Goal: Check status

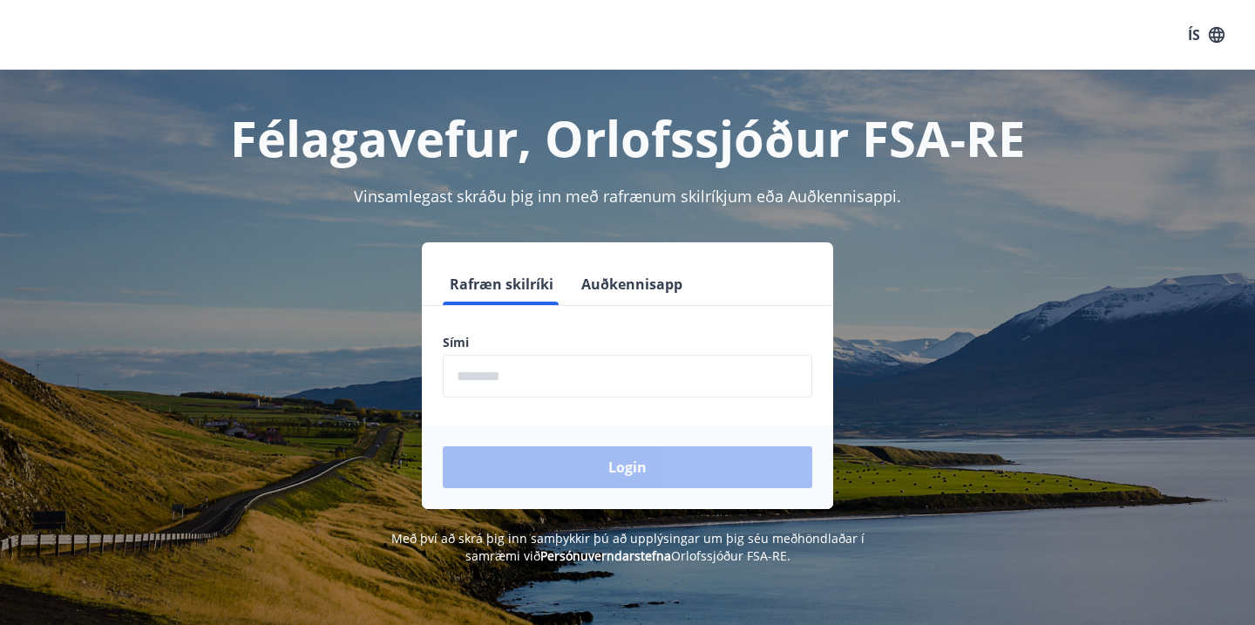
click at [529, 384] on input "phone" at bounding box center [628, 376] width 370 height 43
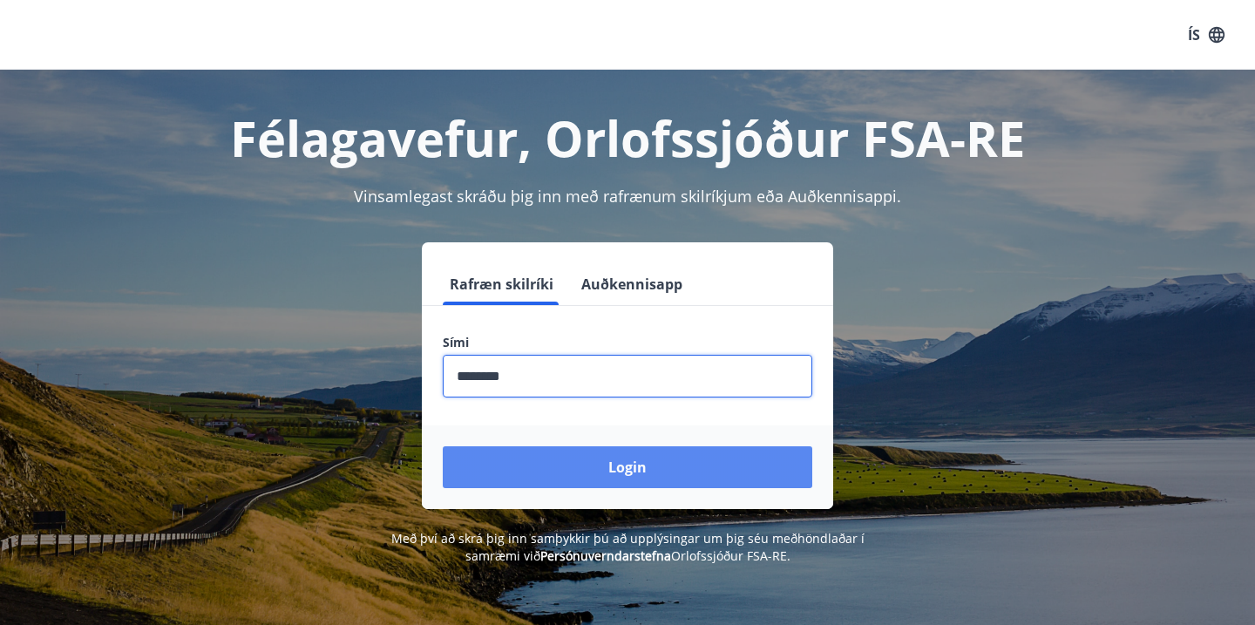
type input "********"
click at [575, 461] on button "Login" at bounding box center [628, 467] width 370 height 42
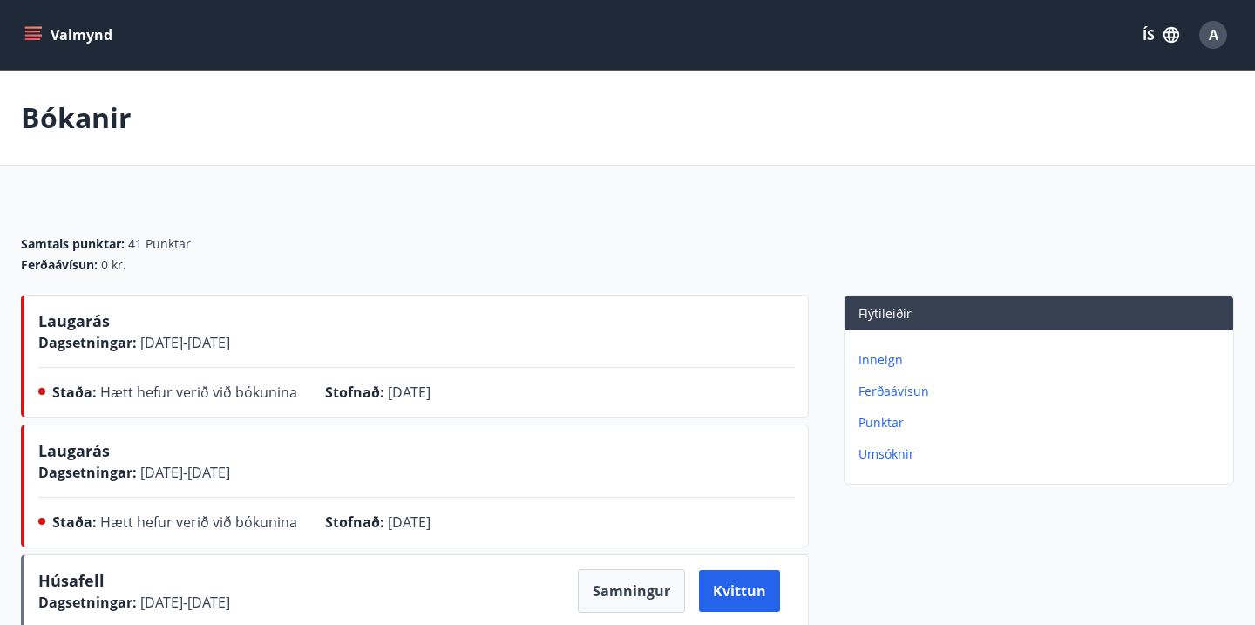
click at [38, 36] on icon "menu" at bounding box center [32, 34] width 17 height 17
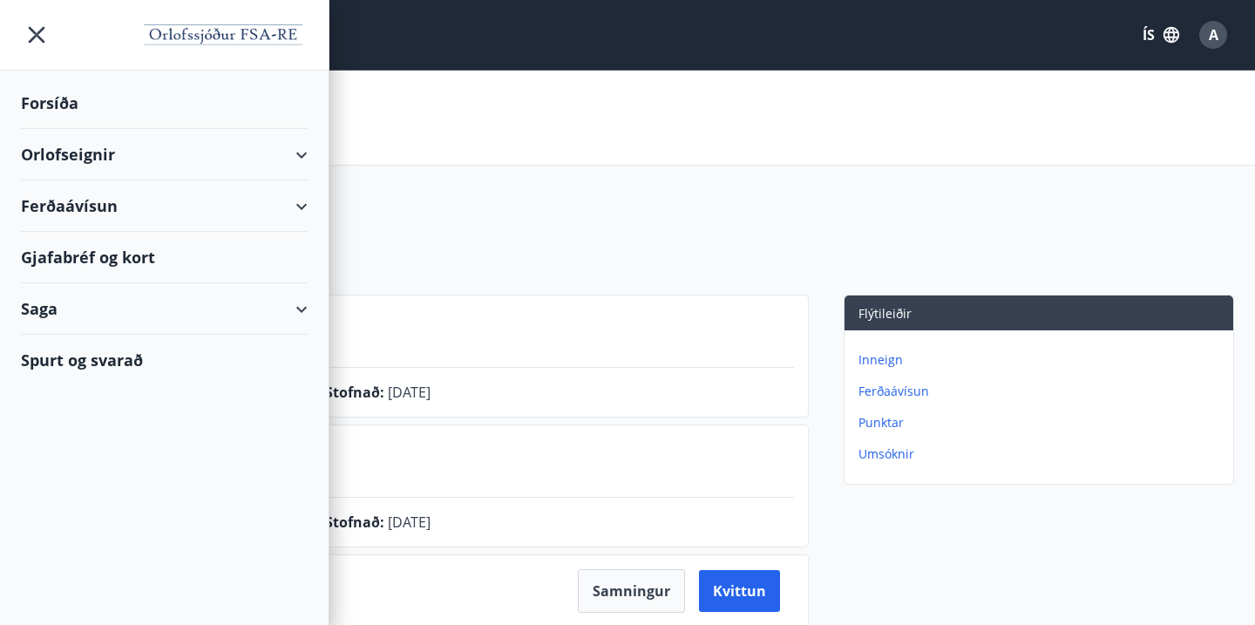
click at [303, 151] on div "Orlofseignir" at bounding box center [164, 154] width 287 height 51
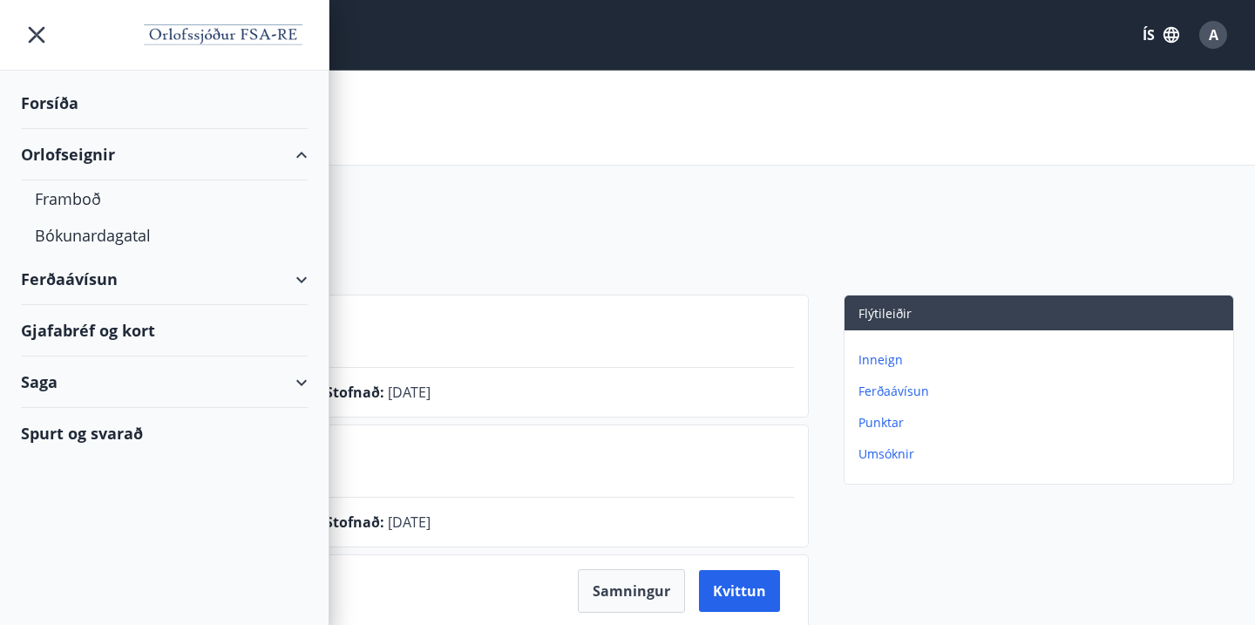
click at [717, 223] on div "Samtals punktar : 41 Punktar Ferðaávísun : 0 kr." at bounding box center [627, 247] width 1213 height 94
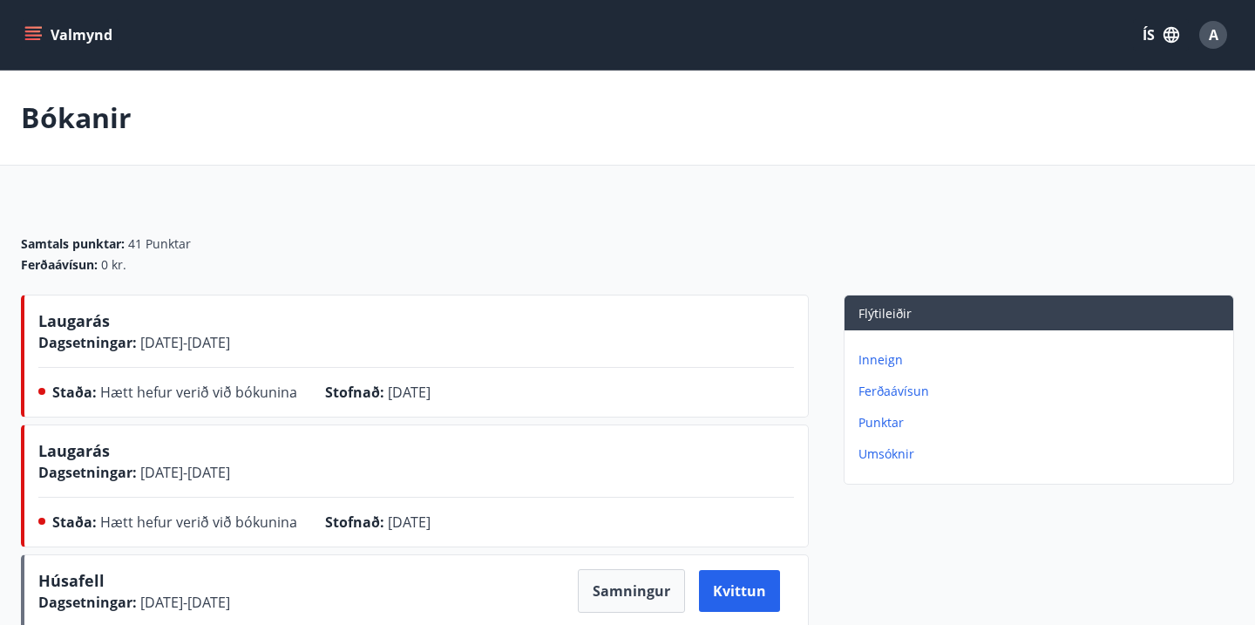
click at [704, 218] on div "Samtals punktar : 41 Punktar Ferðaávísun : 0 kr." at bounding box center [627, 247] width 1213 height 94
